Goal: Task Accomplishment & Management: Manage account settings

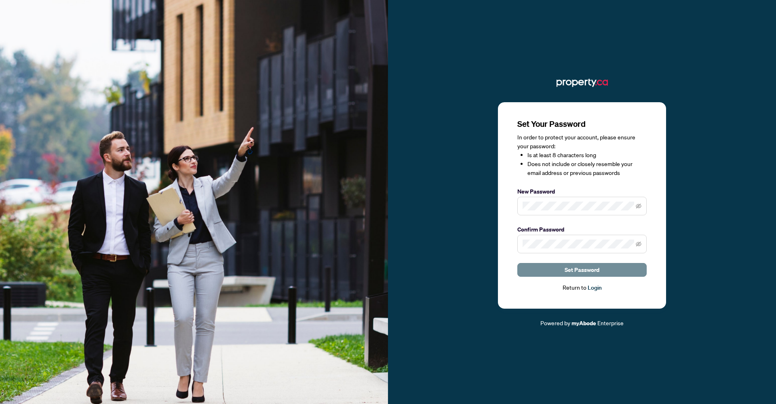
click at [582, 265] on span "Set Password" at bounding box center [581, 269] width 35 height 13
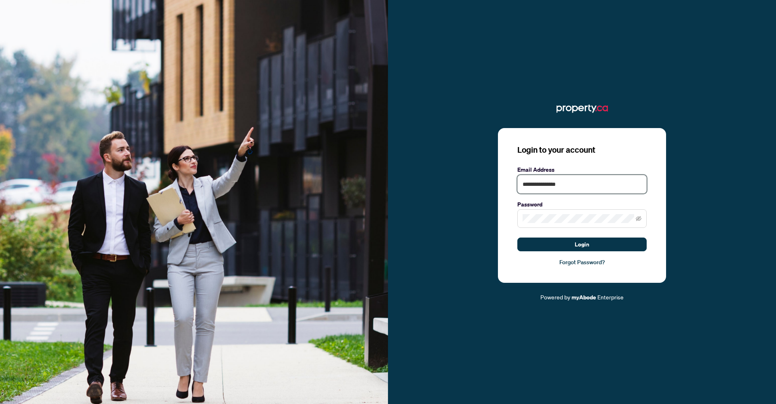
type input "**********"
click at [592, 163] on div "**********" at bounding box center [582, 205] width 168 height 155
click at [596, 245] on button "Login" at bounding box center [581, 245] width 129 height 14
click at [566, 246] on button "Login" at bounding box center [581, 245] width 129 height 14
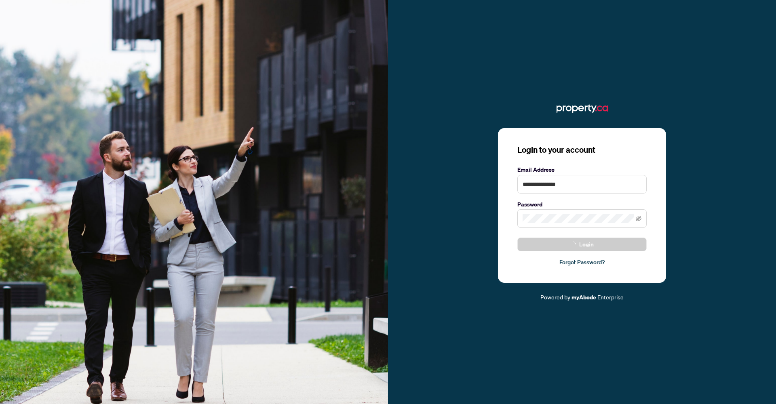
scroll to position [0, 0]
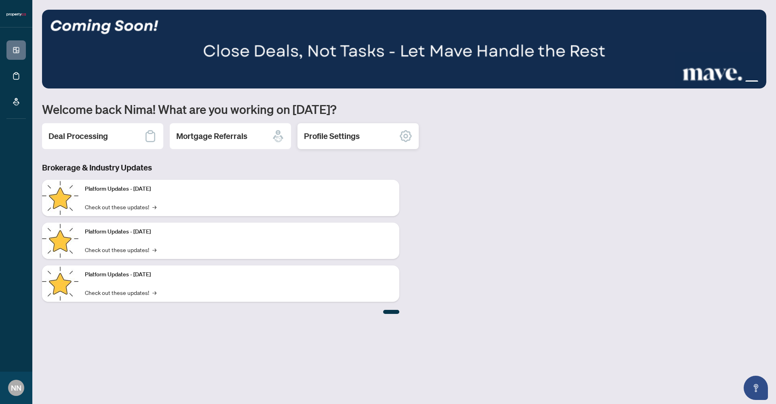
click at [347, 145] on div "Profile Settings" at bounding box center [357, 136] width 121 height 26
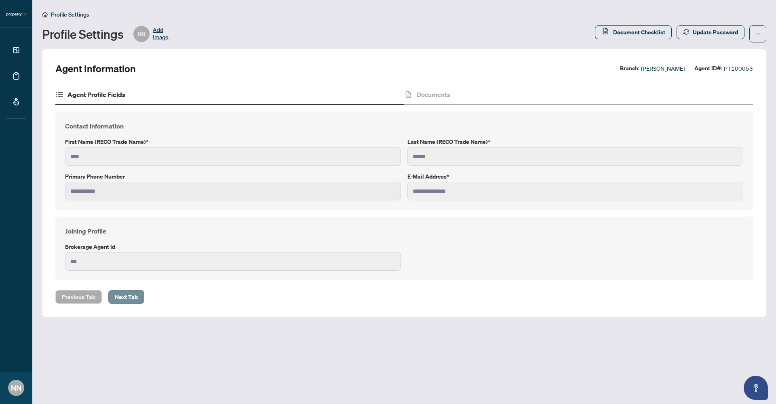
click at [135, 297] on span "Next Tab" at bounding box center [126, 296] width 23 height 13
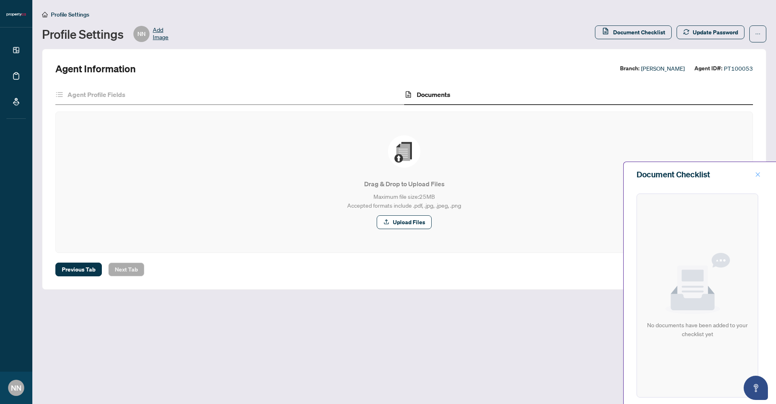
click at [760, 176] on icon "close" at bounding box center [758, 175] width 6 height 6
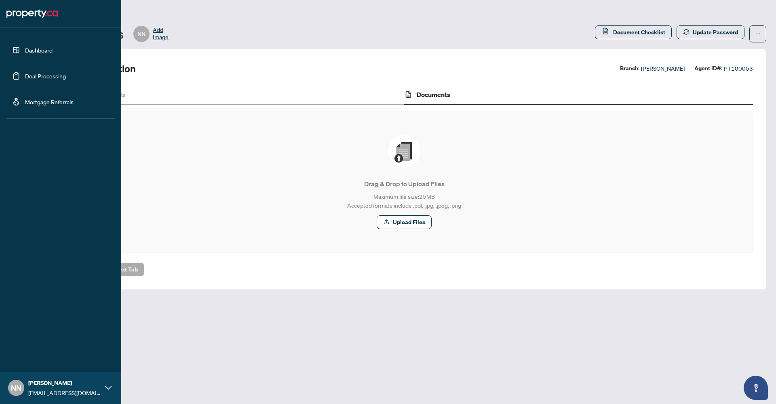
click at [27, 48] on link "Dashboard" at bounding box center [38, 49] width 27 height 7
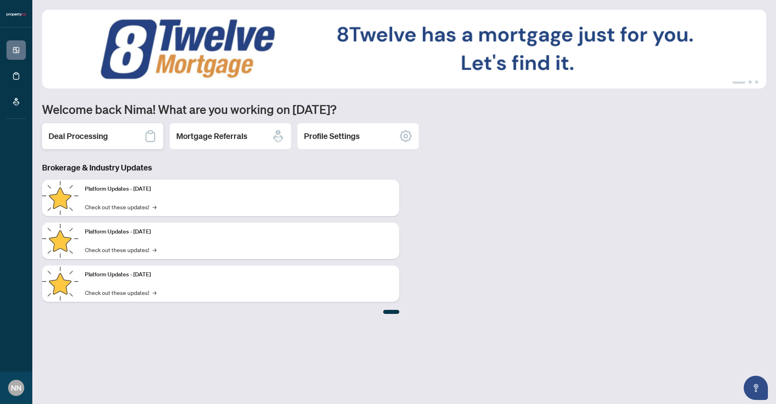
click at [127, 143] on div "Deal Processing" at bounding box center [102, 136] width 121 height 26
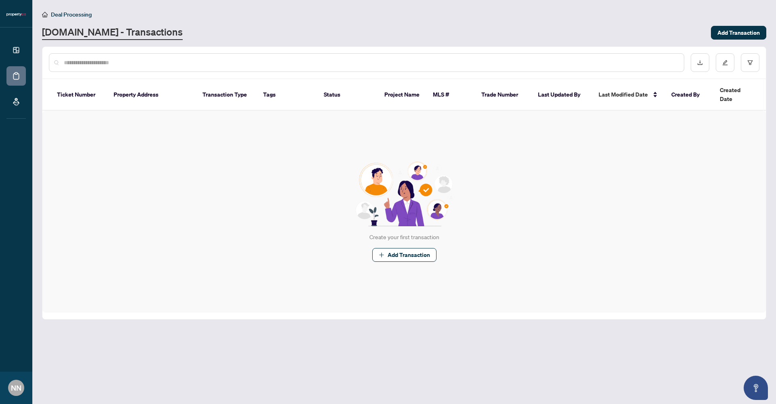
click at [149, 66] on input "text" at bounding box center [370, 62] width 613 height 9
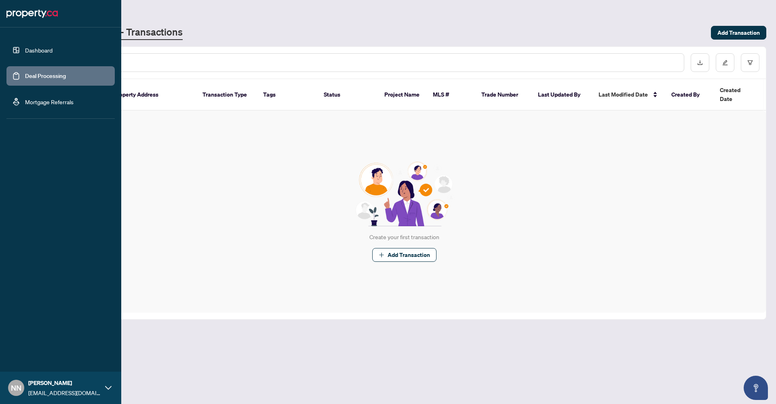
click at [25, 74] on link "Deal Processing" at bounding box center [45, 75] width 41 height 7
click at [56, 105] on link "Mortgage Referrals" at bounding box center [49, 101] width 48 height 7
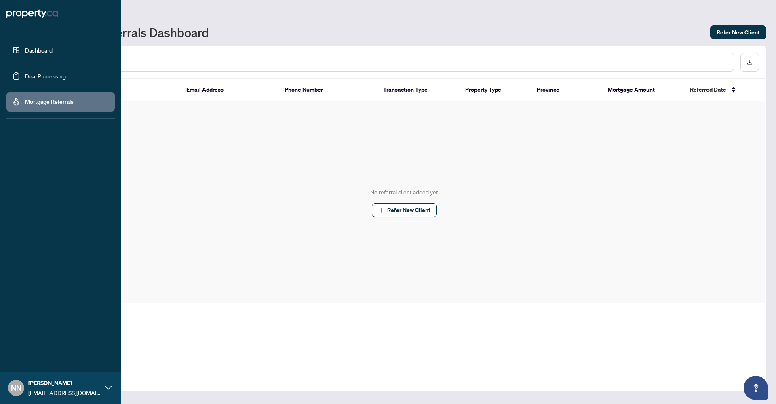
click at [74, 105] on link "Mortgage Referrals" at bounding box center [49, 101] width 48 height 7
click at [25, 54] on link "Dashboard" at bounding box center [38, 49] width 27 height 7
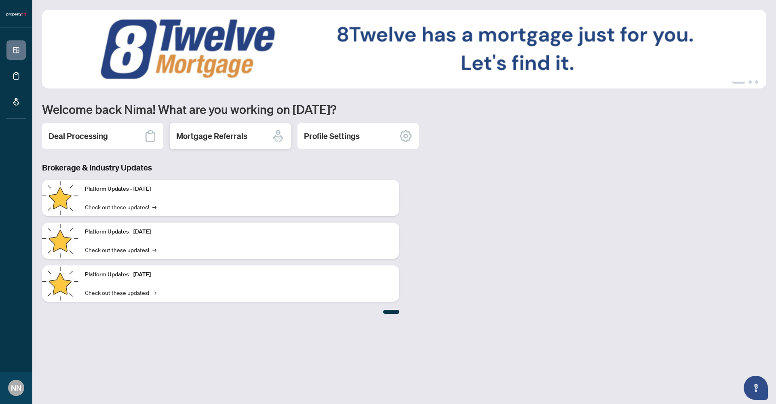
click at [249, 137] on div "Mortgage Referrals" at bounding box center [230, 136] width 121 height 26
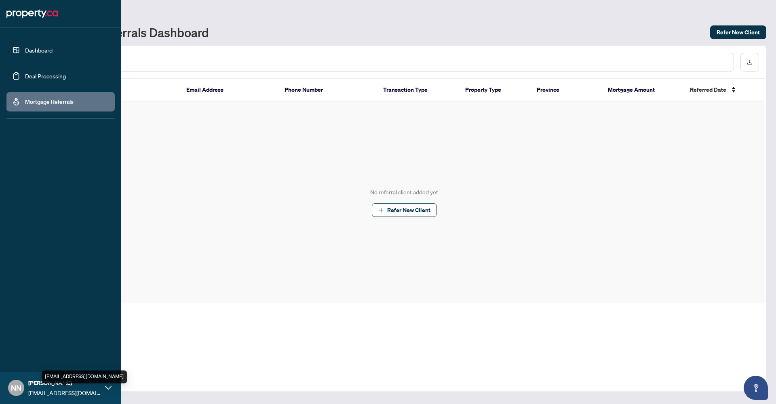
click at [32, 389] on span "[EMAIL_ADDRESS][DOMAIN_NAME]" at bounding box center [64, 392] width 73 height 9
click at [44, 354] on span "Profile Settings" at bounding box center [42, 356] width 38 height 13
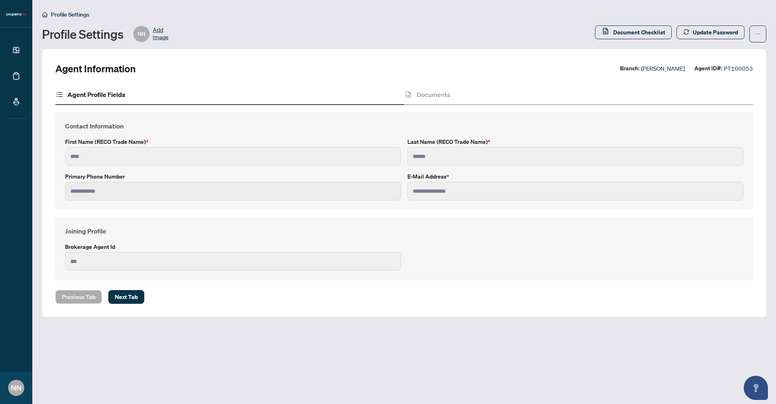
click at [160, 35] on span "Add Image" at bounding box center [161, 34] width 16 height 16
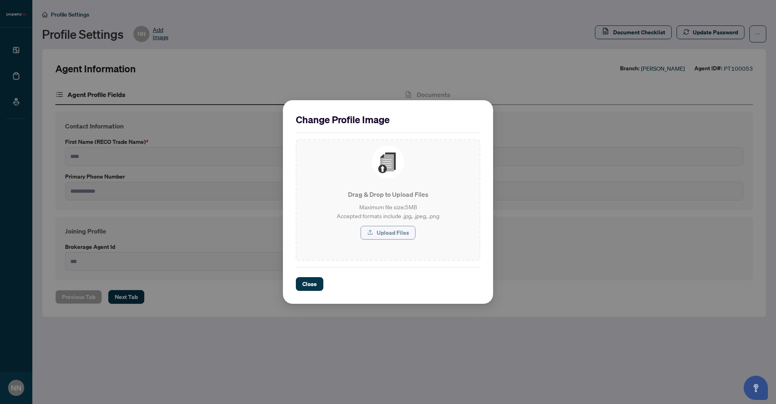
click at [399, 232] on span "Upload Files" at bounding box center [393, 232] width 32 height 13
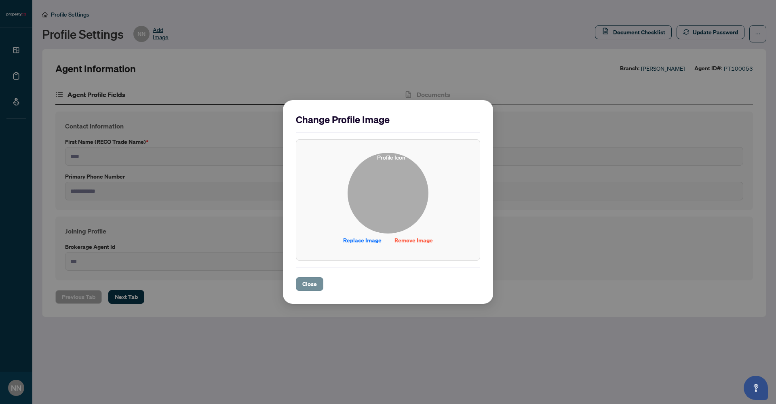
click at [309, 281] on span "Close" at bounding box center [309, 284] width 15 height 13
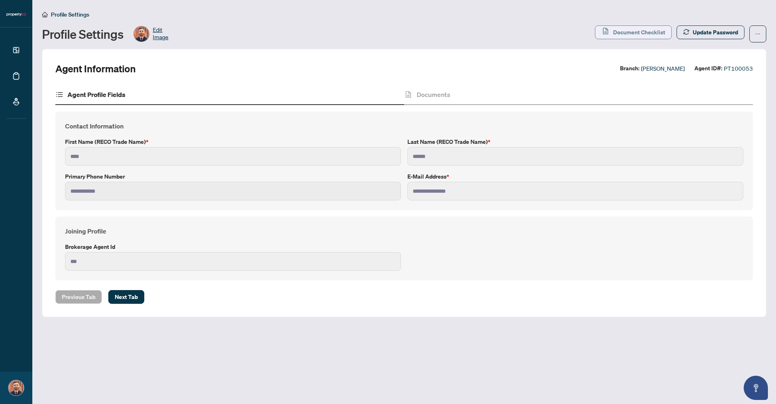
click at [637, 35] on span "Document Checklist" at bounding box center [639, 32] width 52 height 13
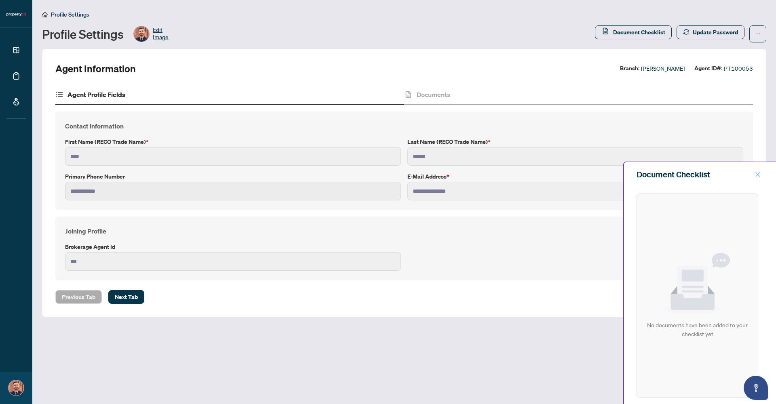
click at [759, 175] on icon "close" at bounding box center [758, 175] width 6 height 6
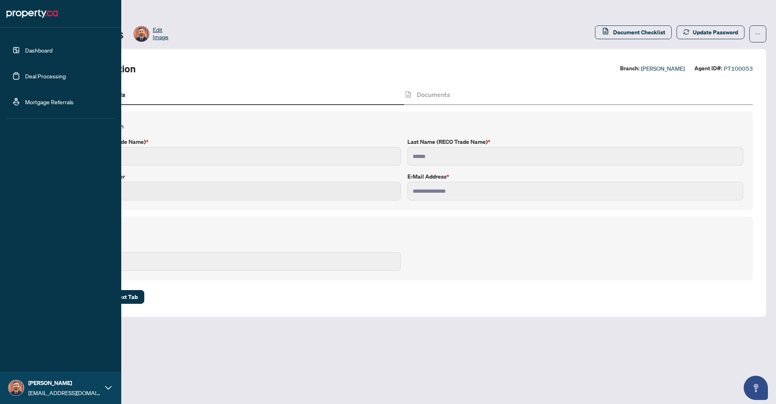
click at [61, 391] on span "[EMAIL_ADDRESS][DOMAIN_NAME]" at bounding box center [64, 392] width 73 height 9
click at [39, 347] on div "MY ACCOUNT Logout Profile Settings" at bounding box center [60, 340] width 121 height 59
click at [38, 342] on span "Logout" at bounding box center [32, 339] width 18 height 13
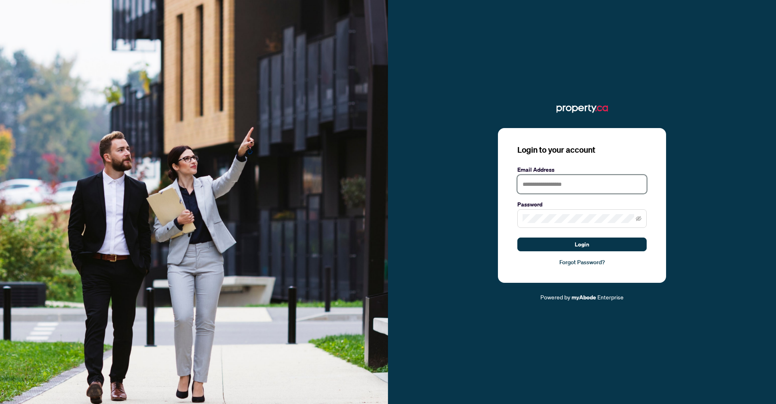
type input "**********"
click at [582, 244] on button "Login" at bounding box center [581, 245] width 129 height 14
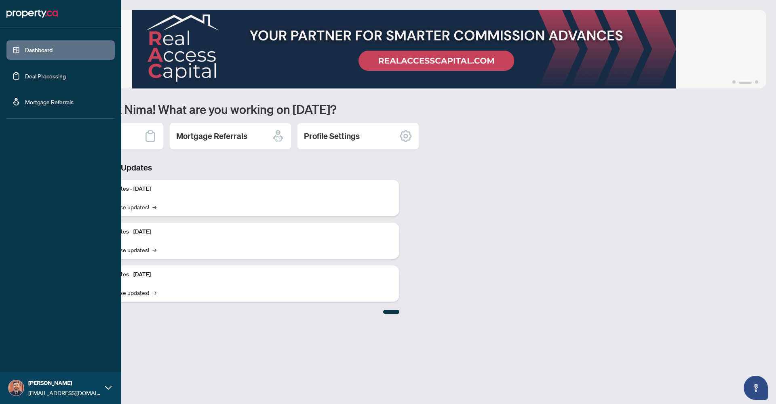
click at [39, 384] on span "[PERSON_NAME]" at bounding box center [64, 383] width 73 height 9
click at [30, 342] on span "Logout" at bounding box center [32, 339] width 18 height 13
